Goal: Task Accomplishment & Management: Manage account settings

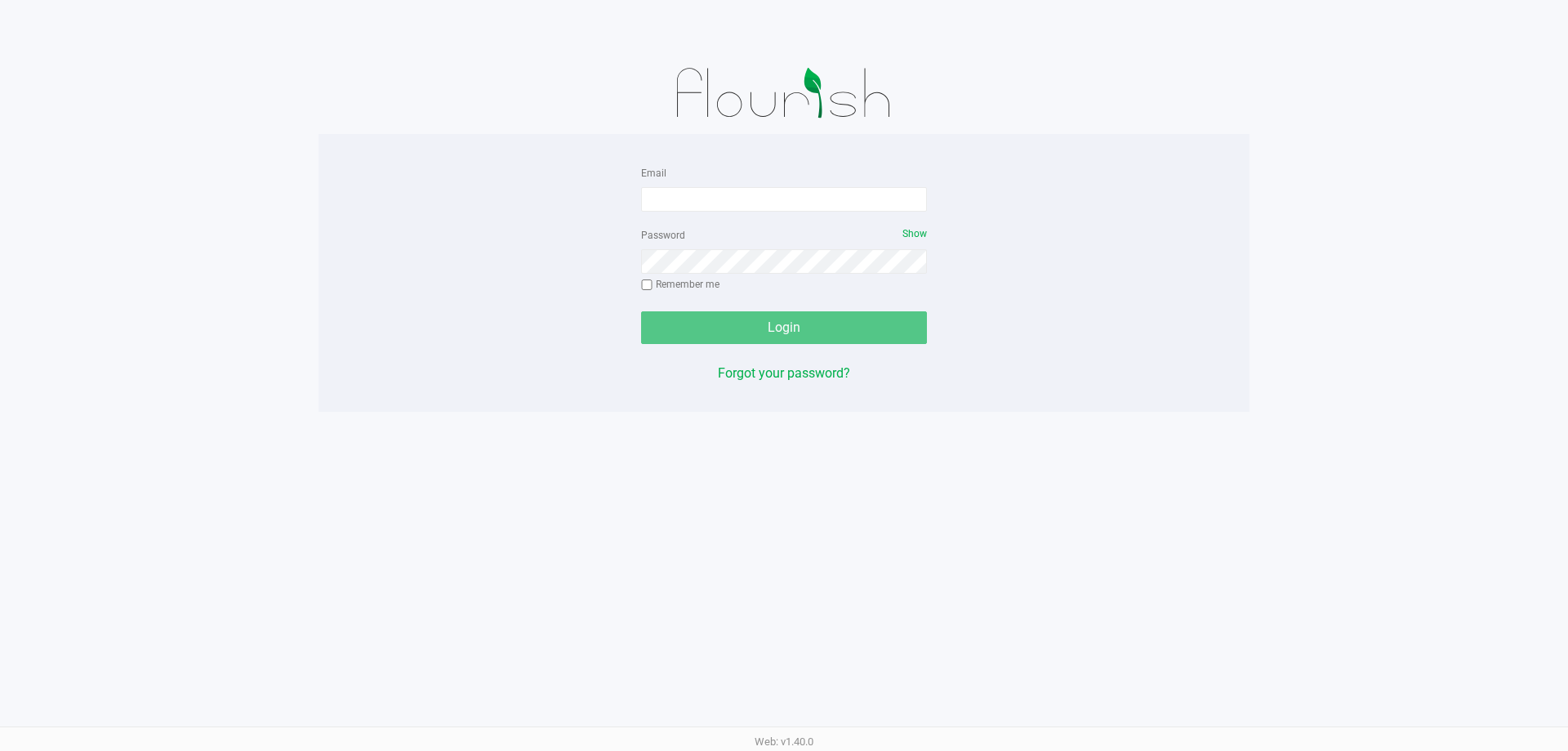
click at [402, 132] on div at bounding box center [784, 93] width 931 height 82
click at [819, 209] on input "Email" at bounding box center [784, 199] width 285 height 25
type input "[EMAIL_ADDRESS][DOMAIN_NAME]"
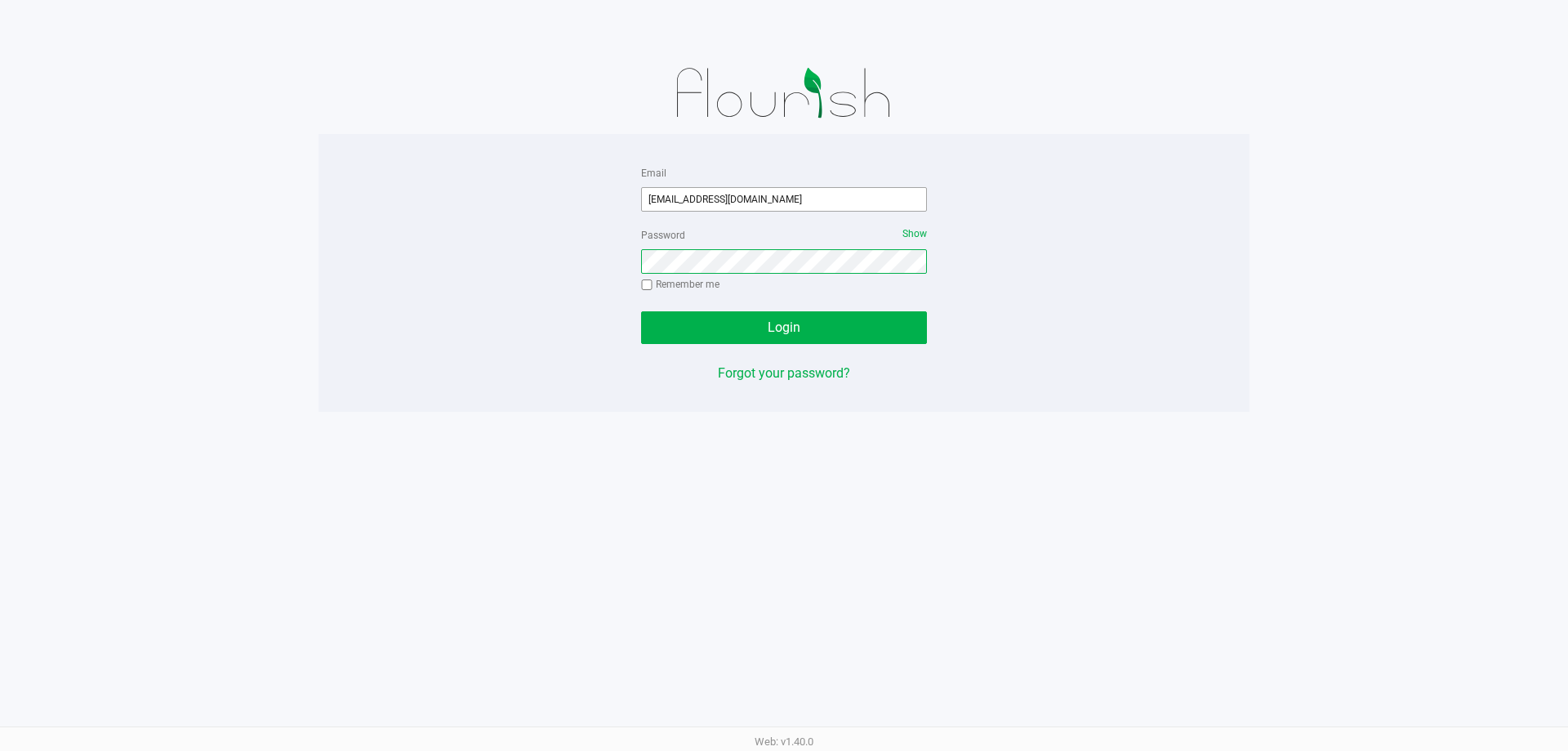
click at [641, 312] on button "Login" at bounding box center [784, 328] width 285 height 33
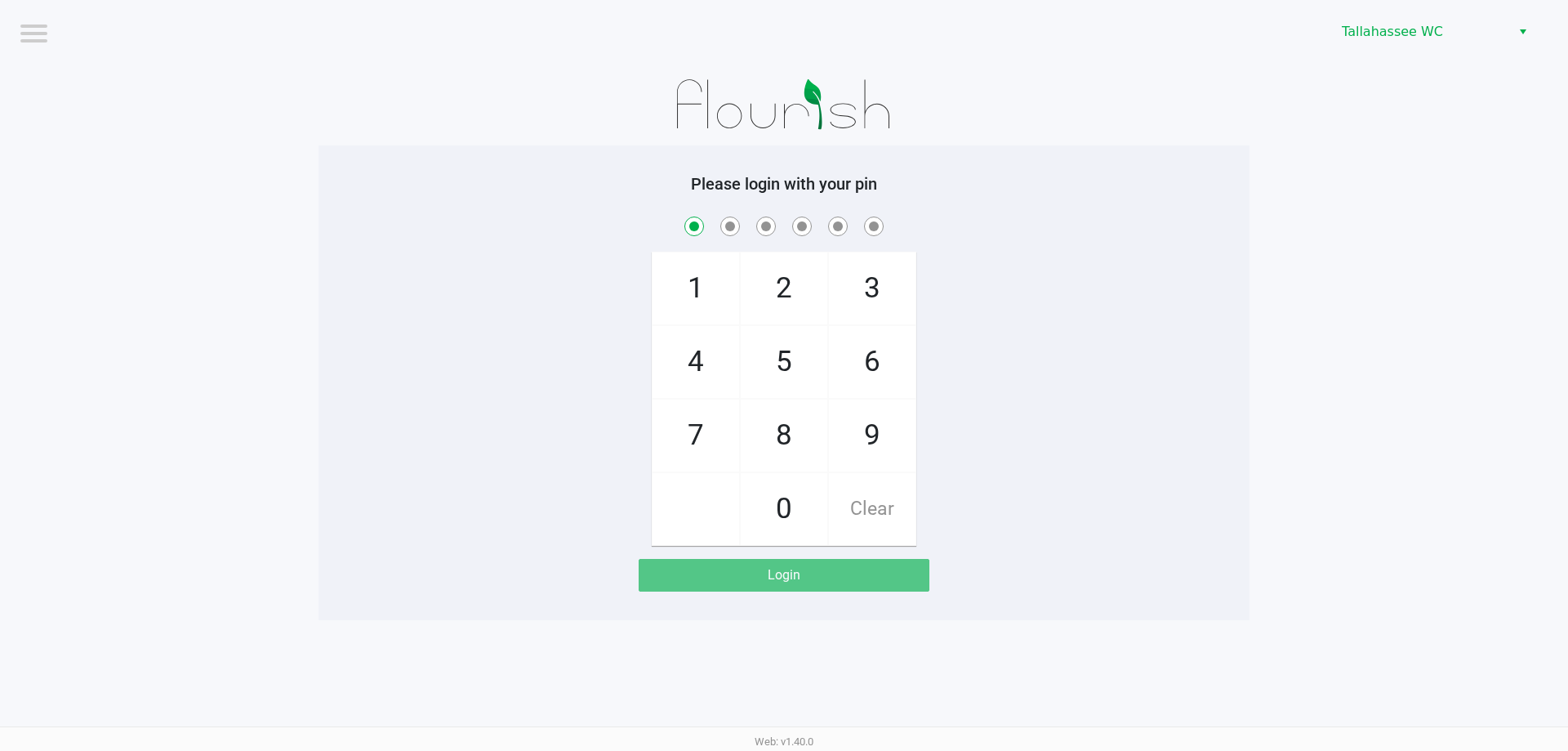
checkbox input "true"
